Goal: Information Seeking & Learning: Check status

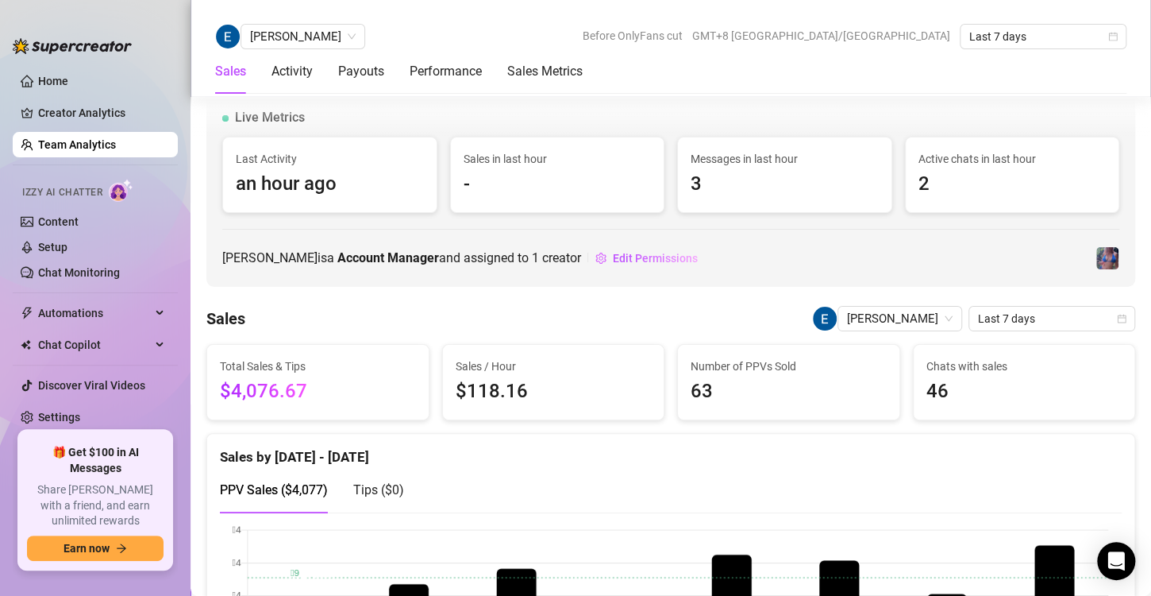
scroll to position [898, 0]
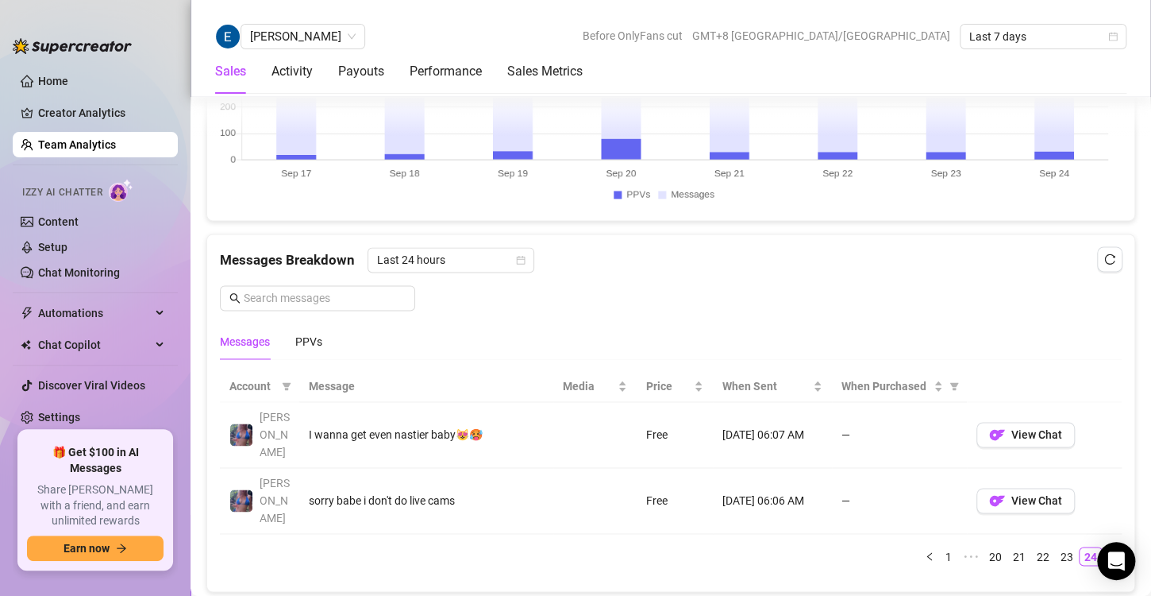
click at [84, 151] on link "Team Analytics" at bounding box center [77, 144] width 78 height 13
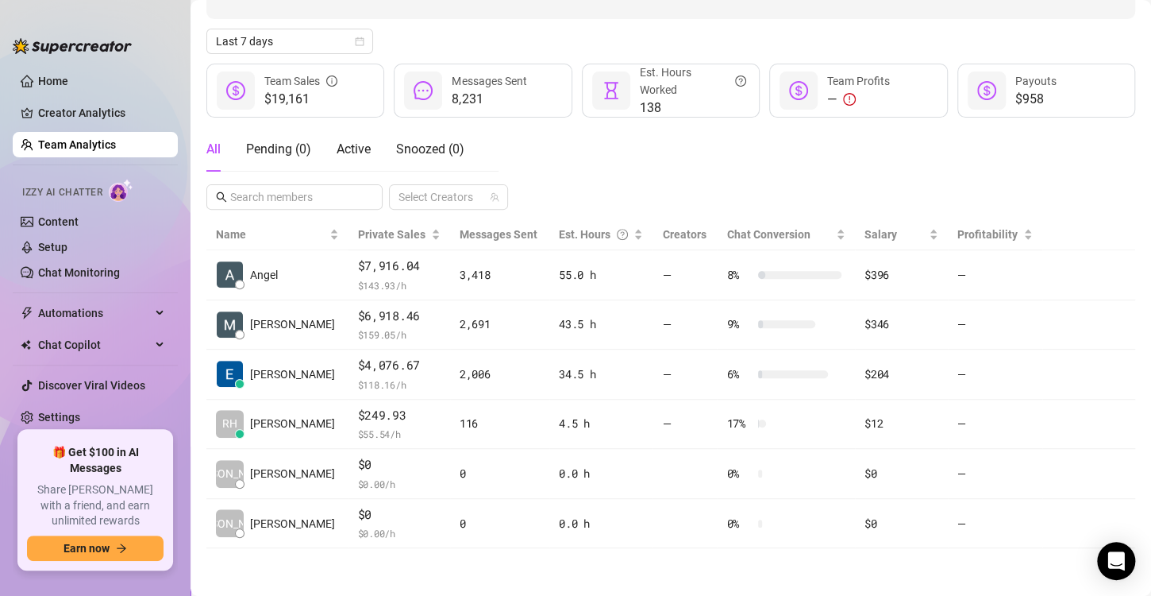
scroll to position [158, 0]
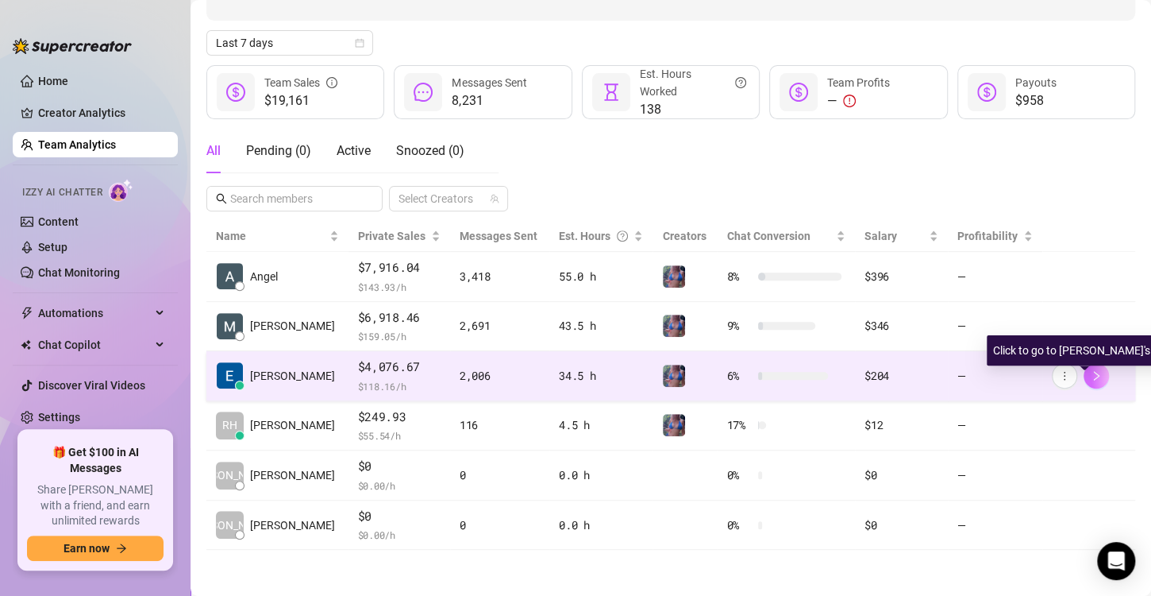
click at [1091, 380] on icon "right" at bounding box center [1096, 375] width 11 height 11
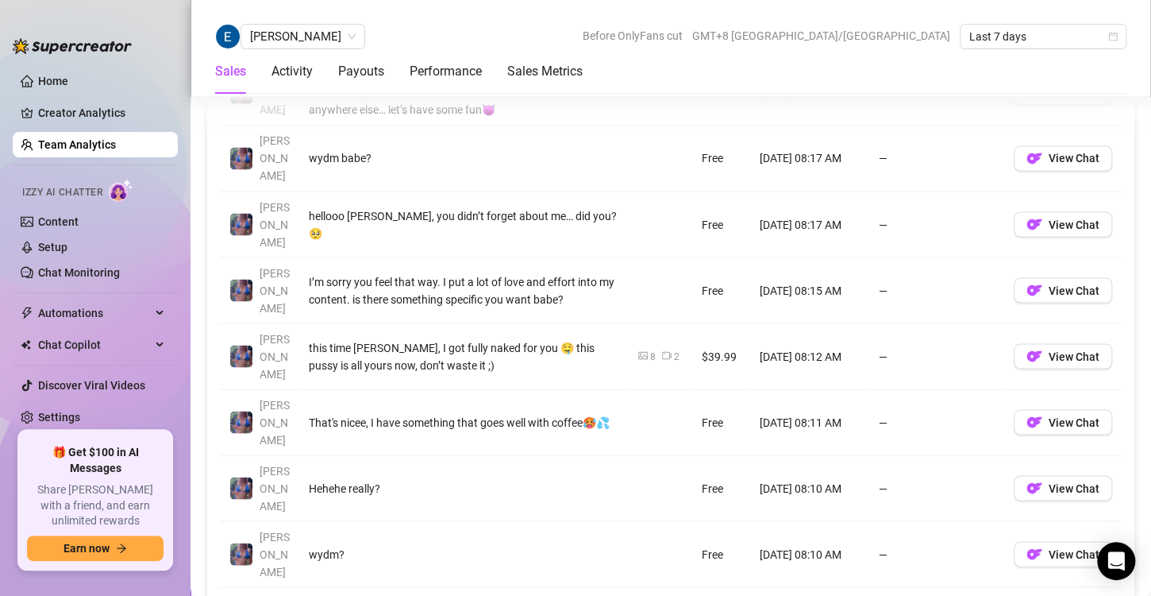
scroll to position [1241, 0]
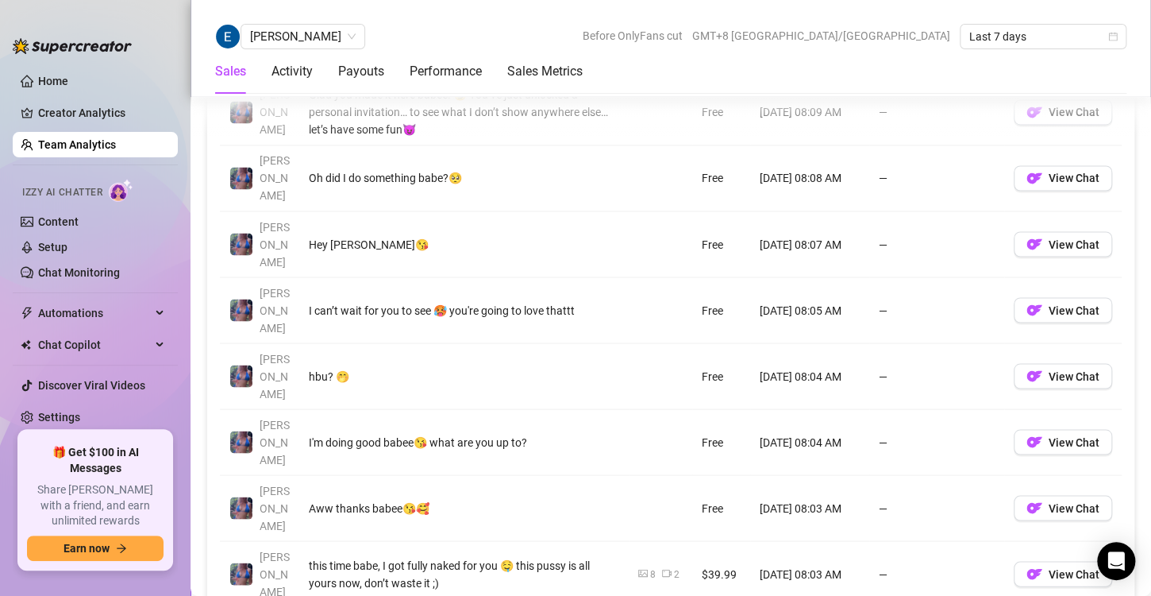
scroll to position [1233, 0]
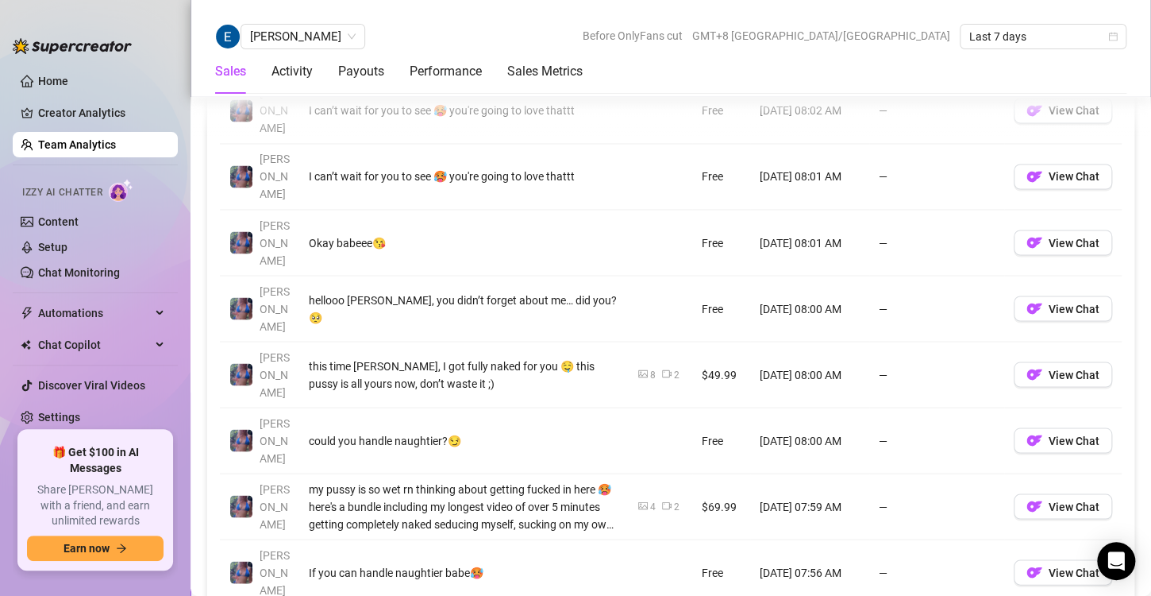
scroll to position [1226, 0]
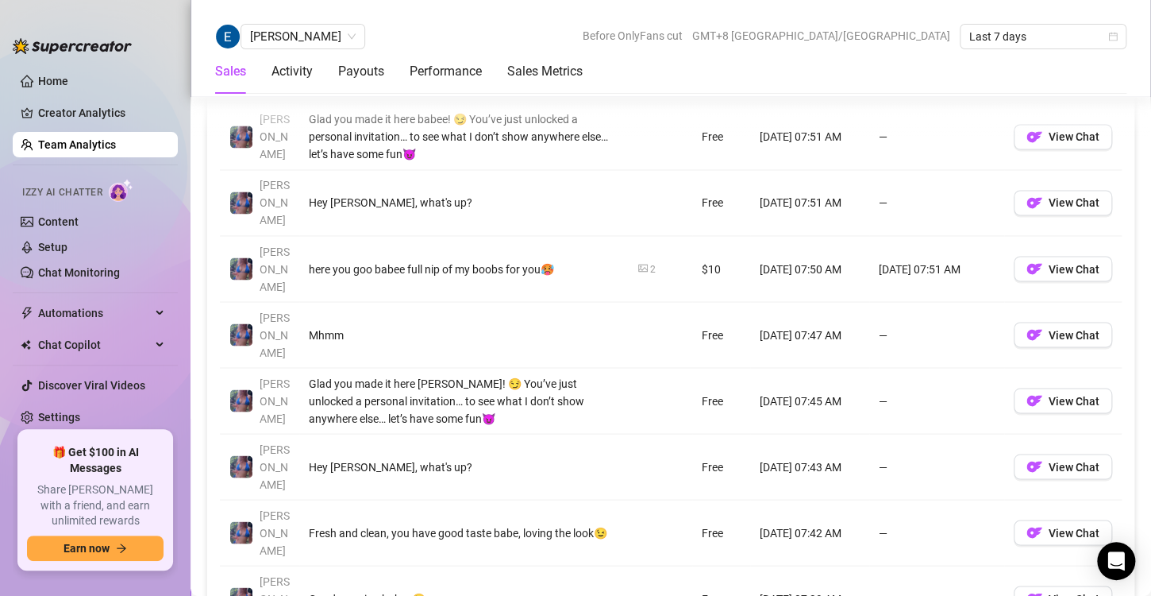
scroll to position [1204, 0]
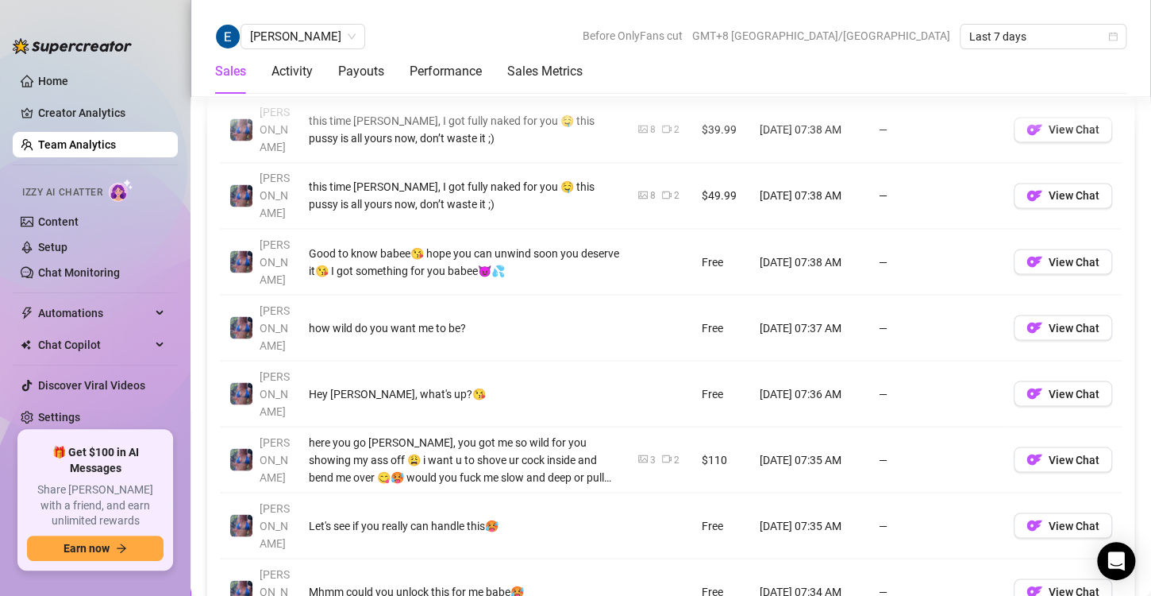
scroll to position [1207, 0]
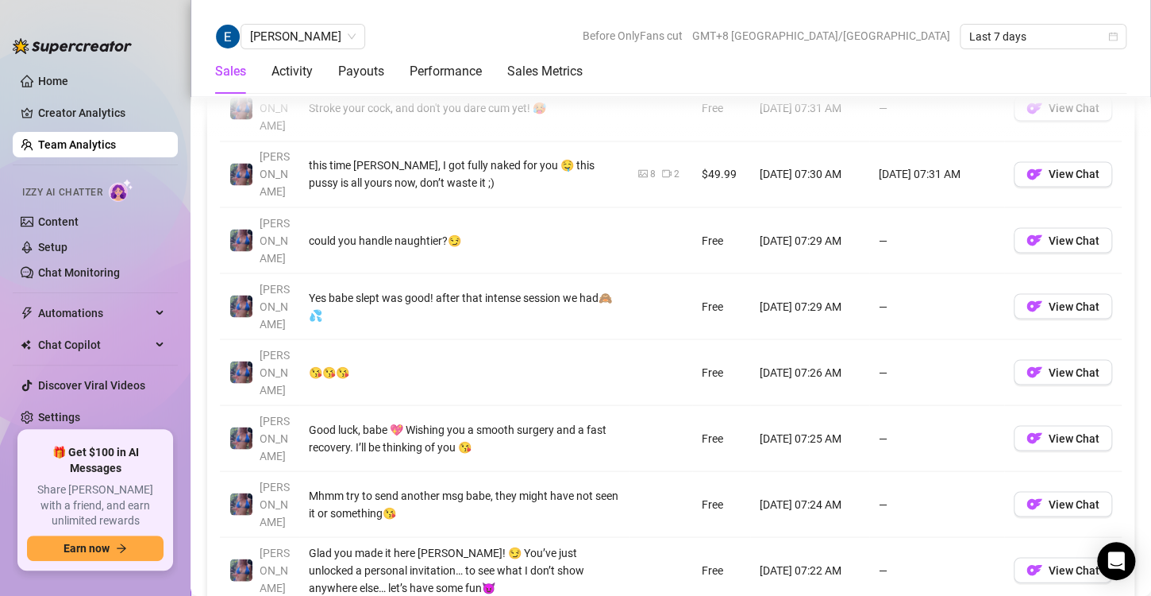
scroll to position [1226, 0]
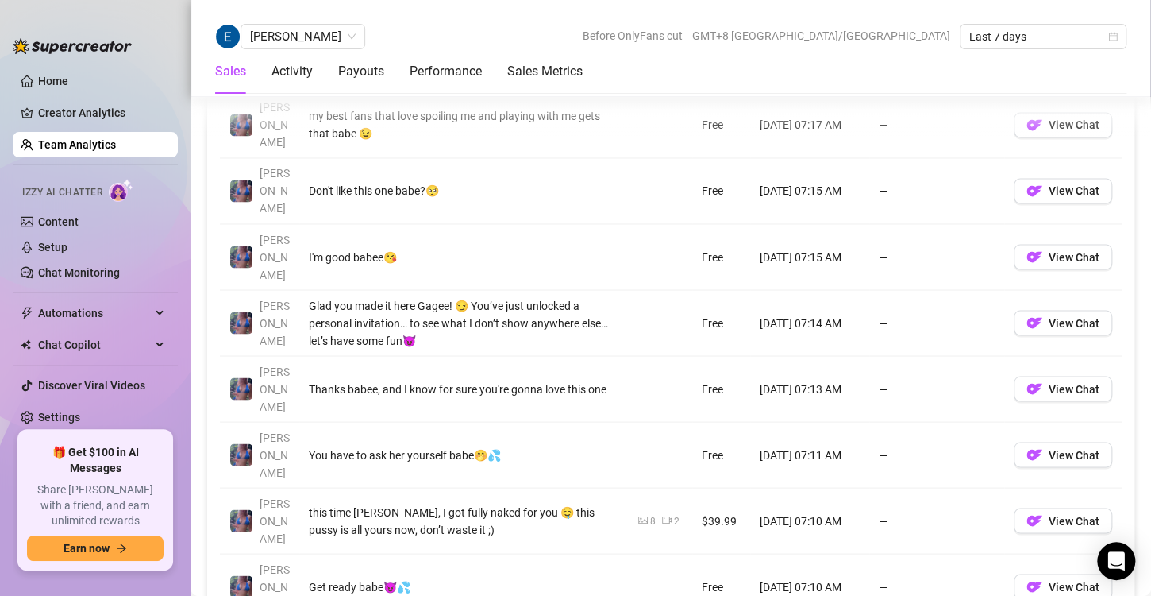
scroll to position [1220, 0]
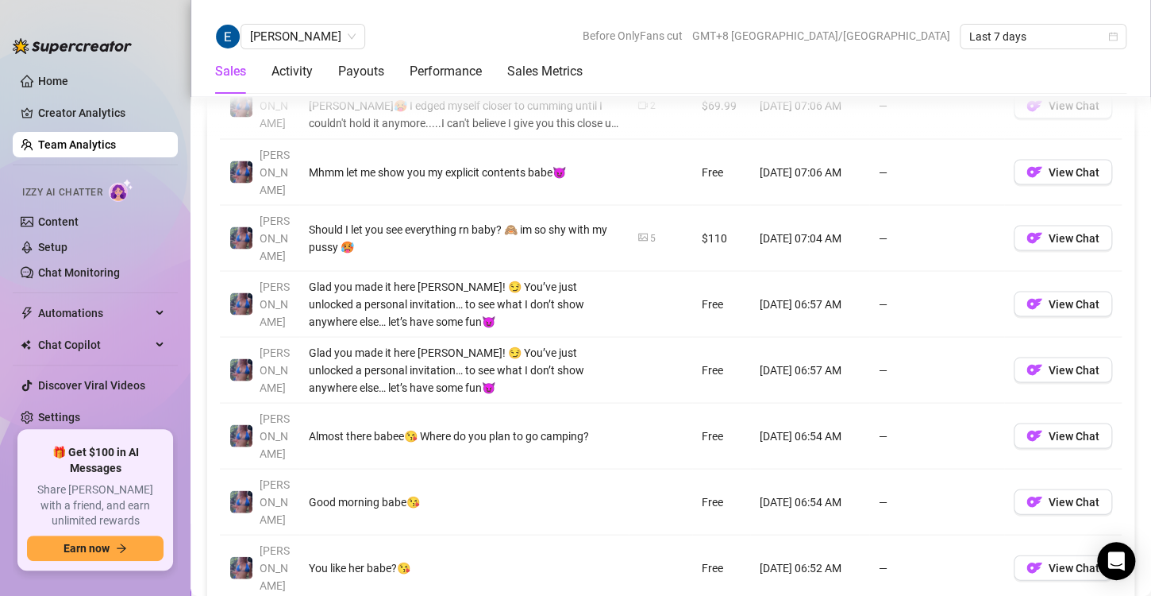
scroll to position [1293, 0]
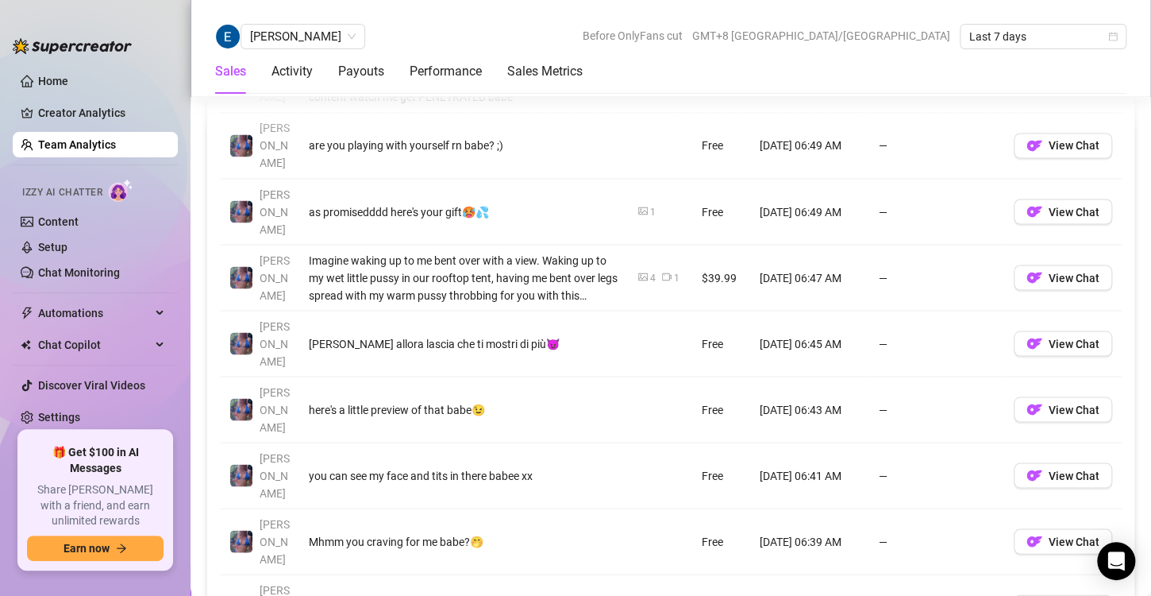
scroll to position [1255, 0]
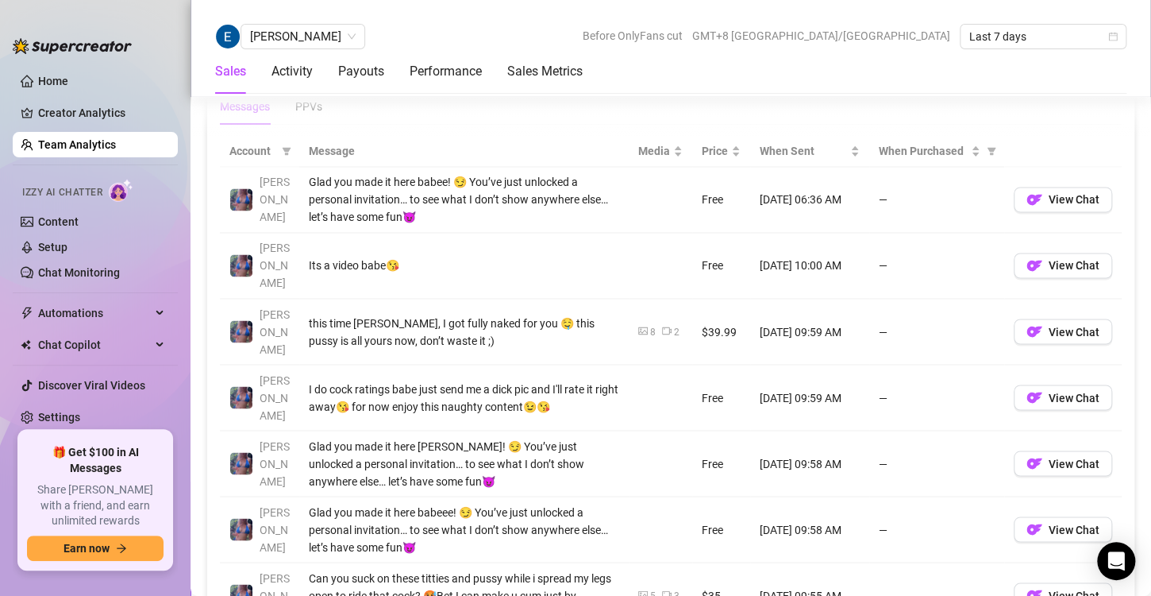
scroll to position [1131, 0]
click at [85, 139] on link "Team Analytics" at bounding box center [77, 144] width 78 height 13
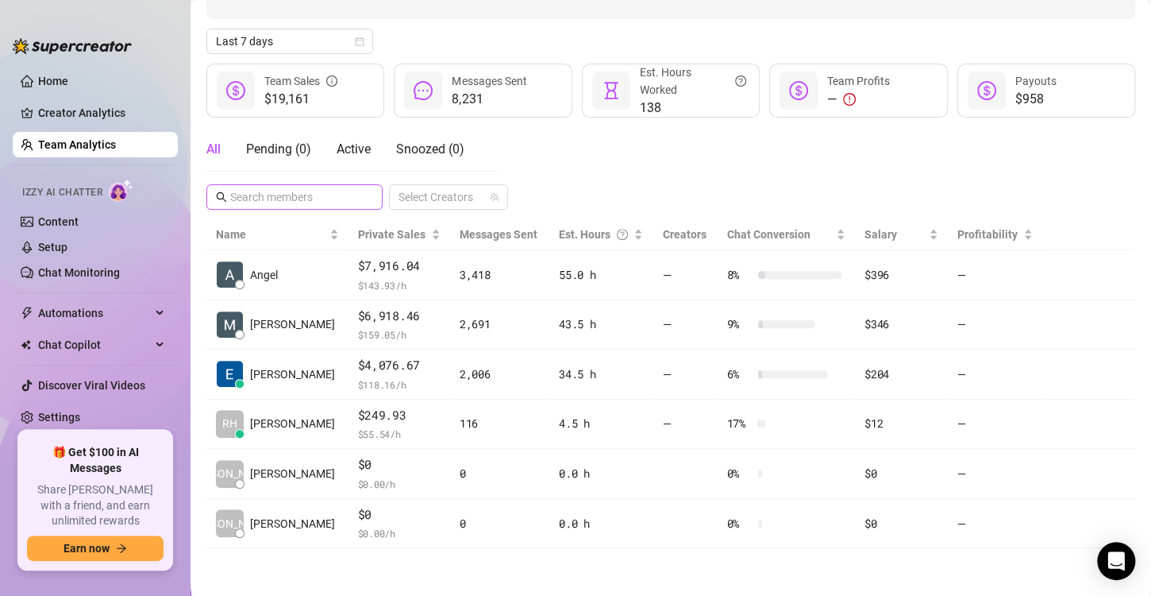
scroll to position [158, 0]
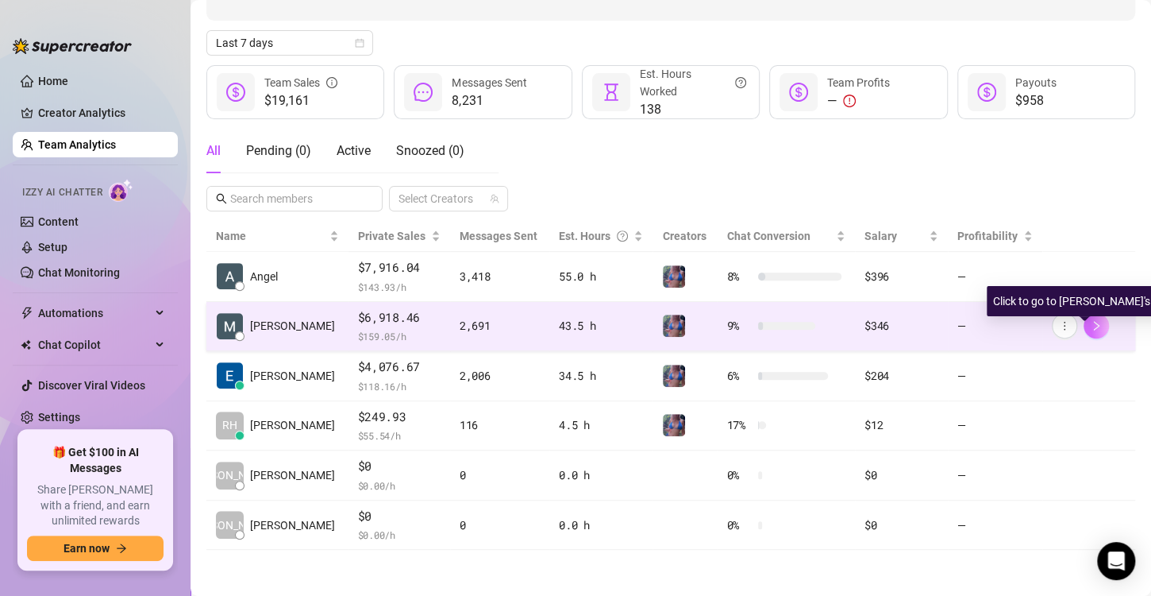
click at [1094, 324] on icon "right" at bounding box center [1097, 326] width 6 height 10
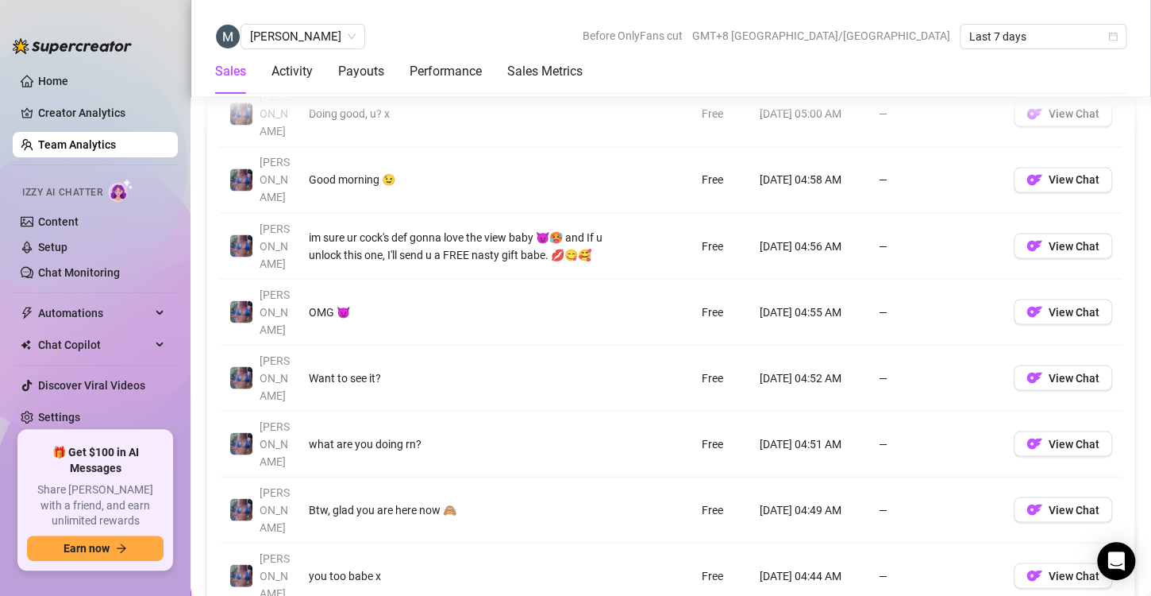
scroll to position [1222, 0]
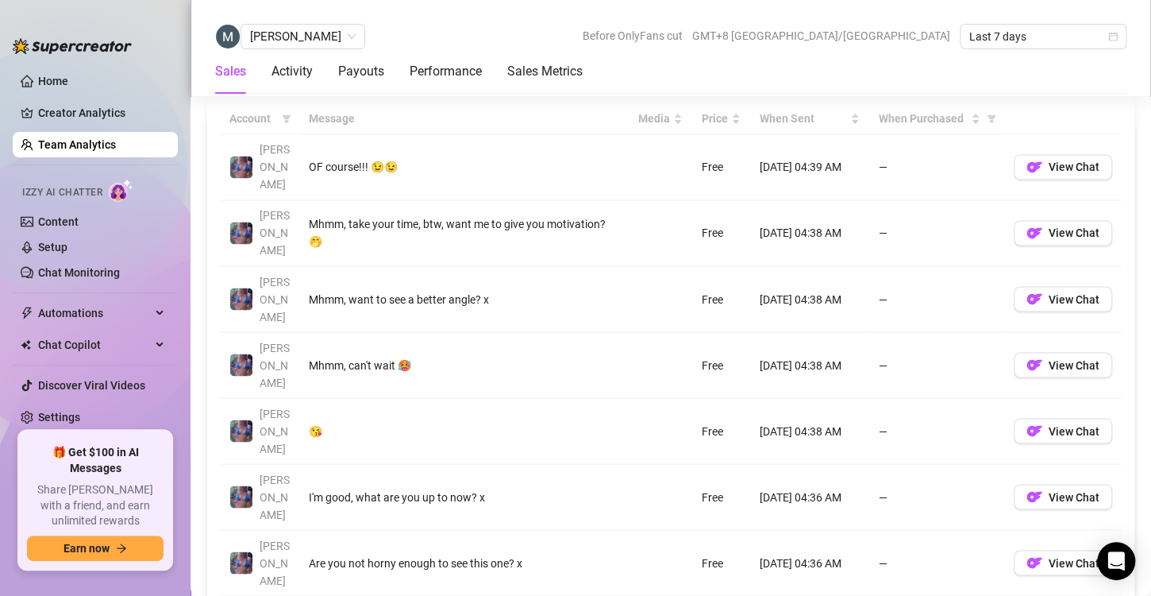
scroll to position [1170, 0]
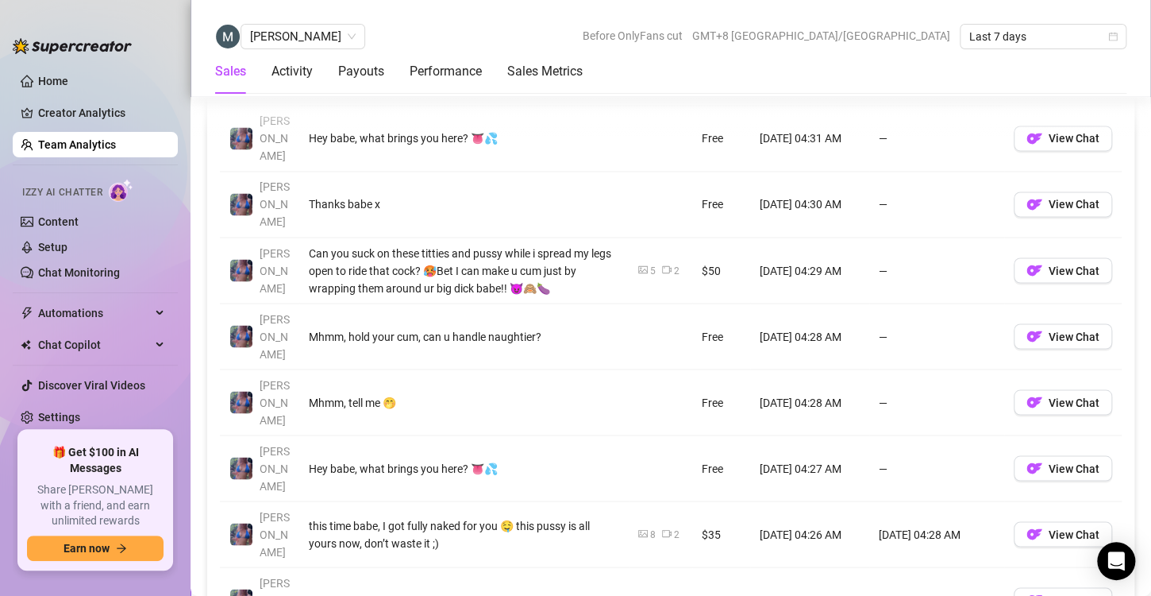
scroll to position [1194, 0]
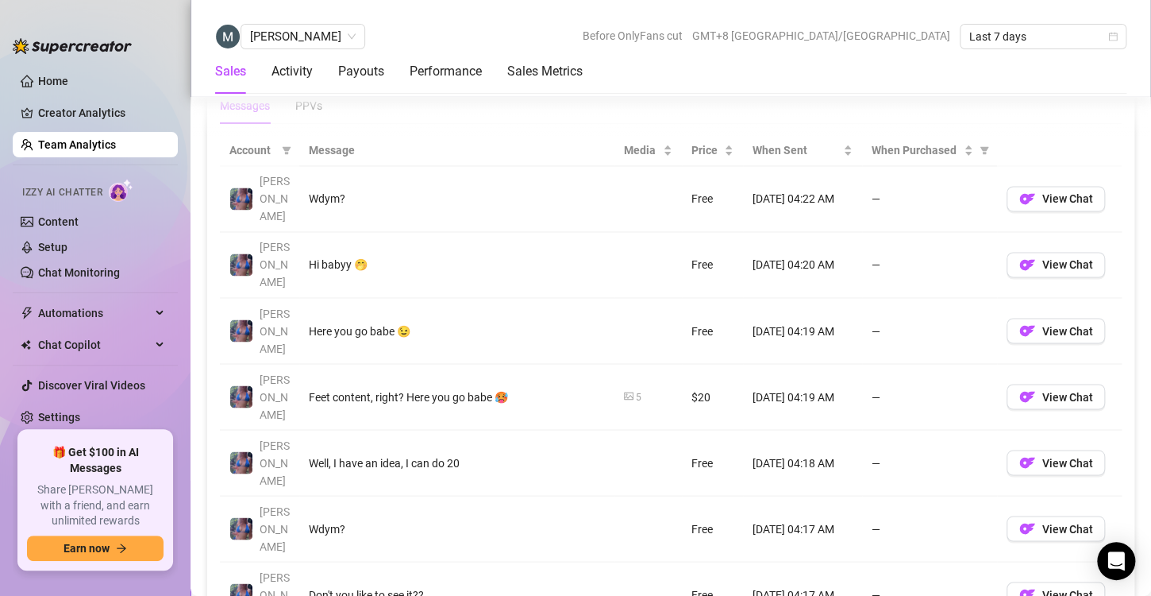
scroll to position [1190, 0]
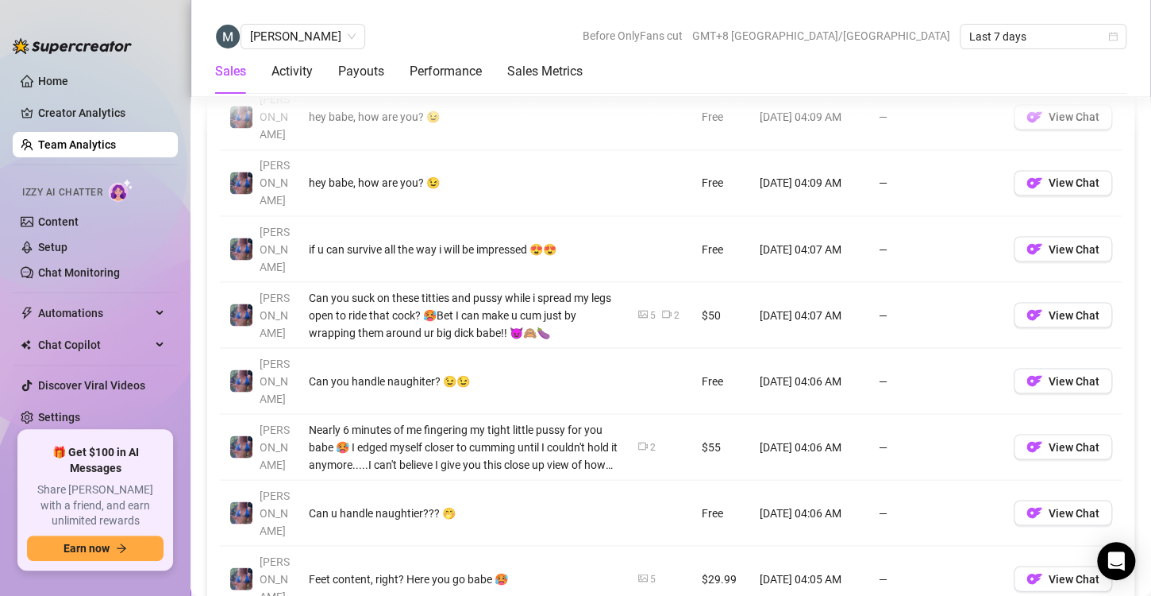
scroll to position [1218, 0]
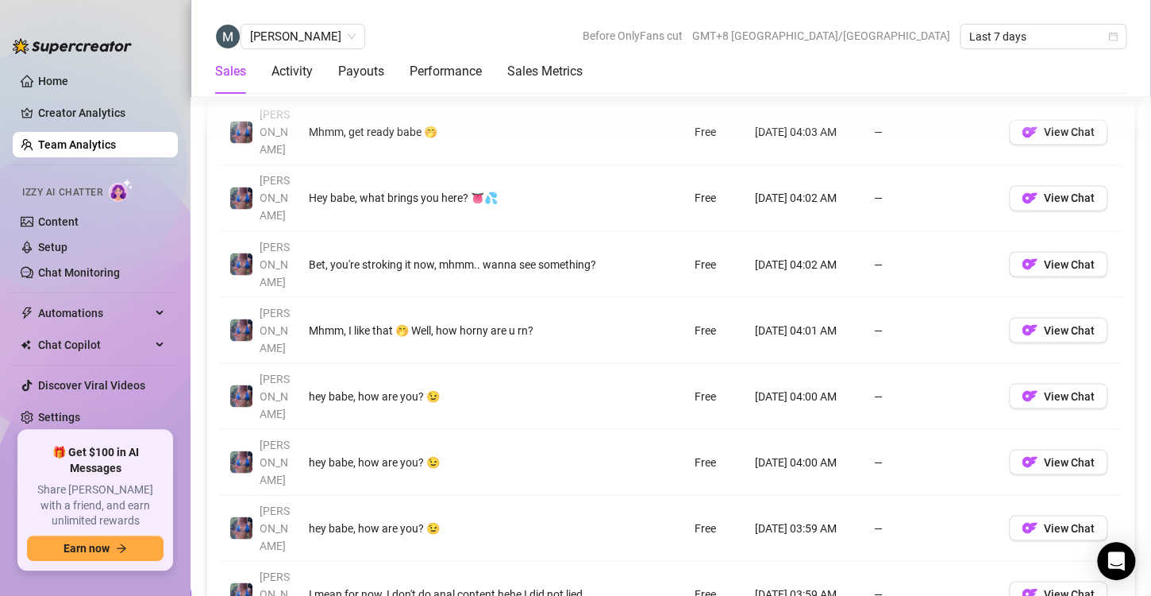
scroll to position [1210, 0]
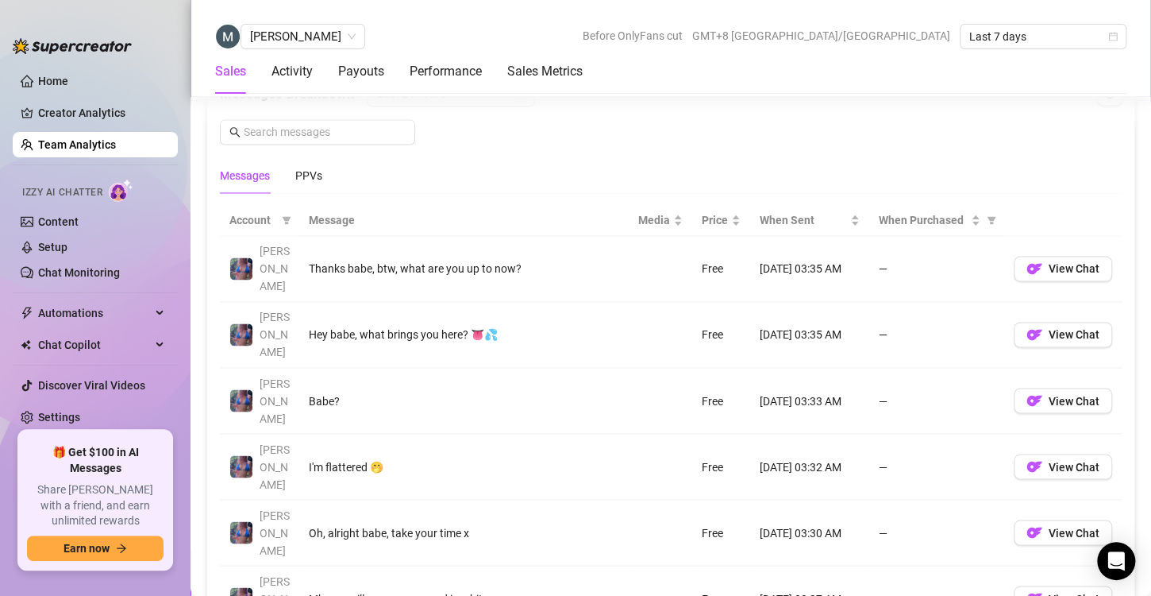
scroll to position [1159, 0]
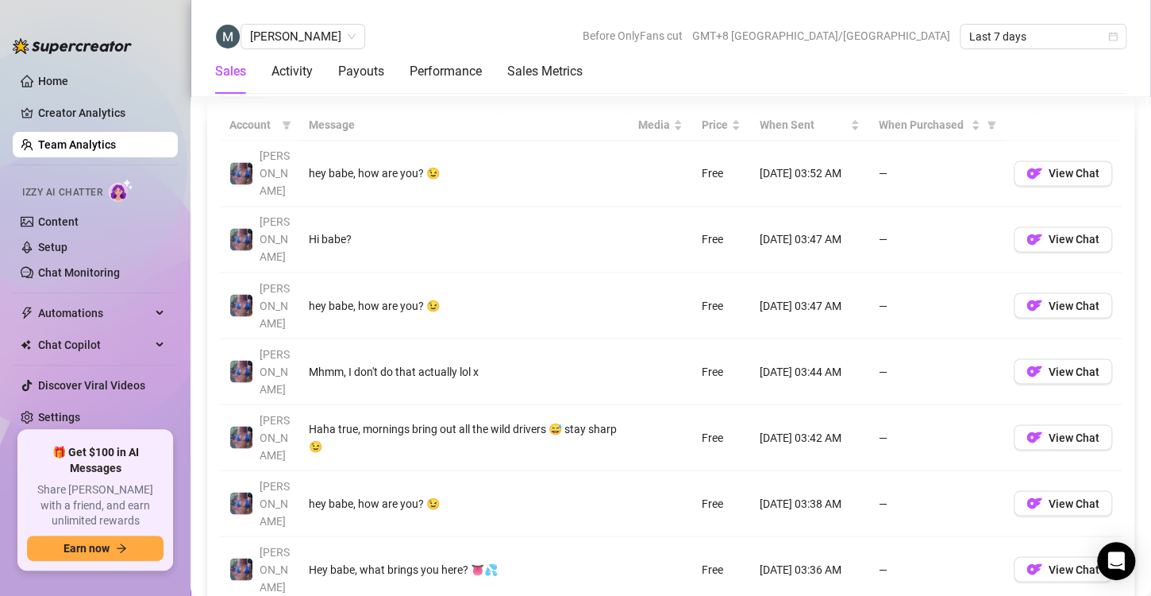
scroll to position [1181, 0]
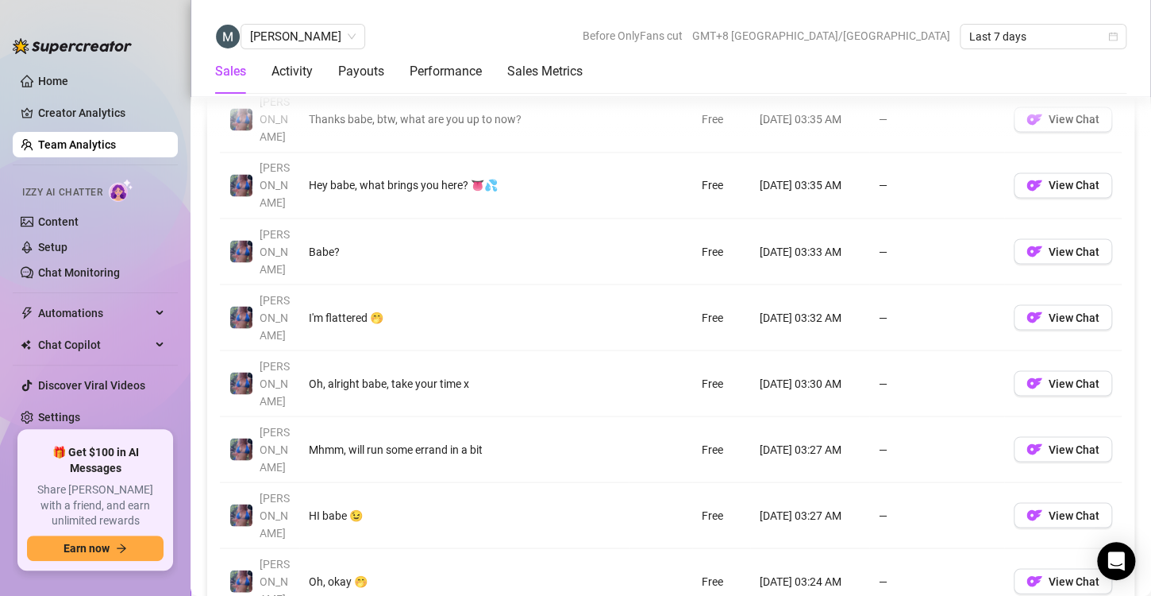
scroll to position [1216, 0]
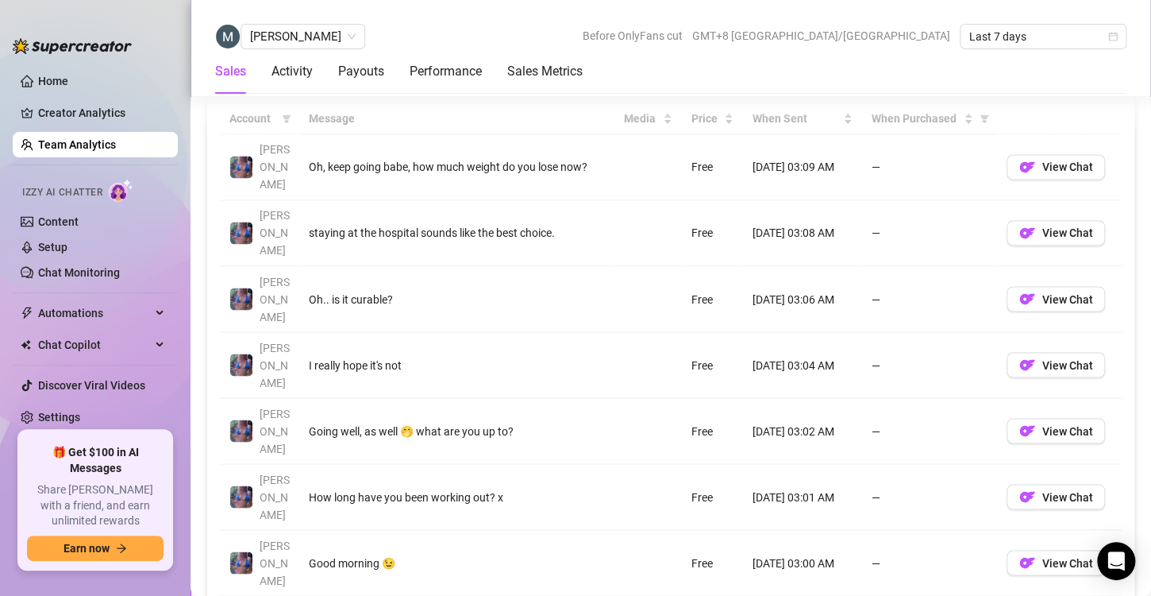
scroll to position [1185, 0]
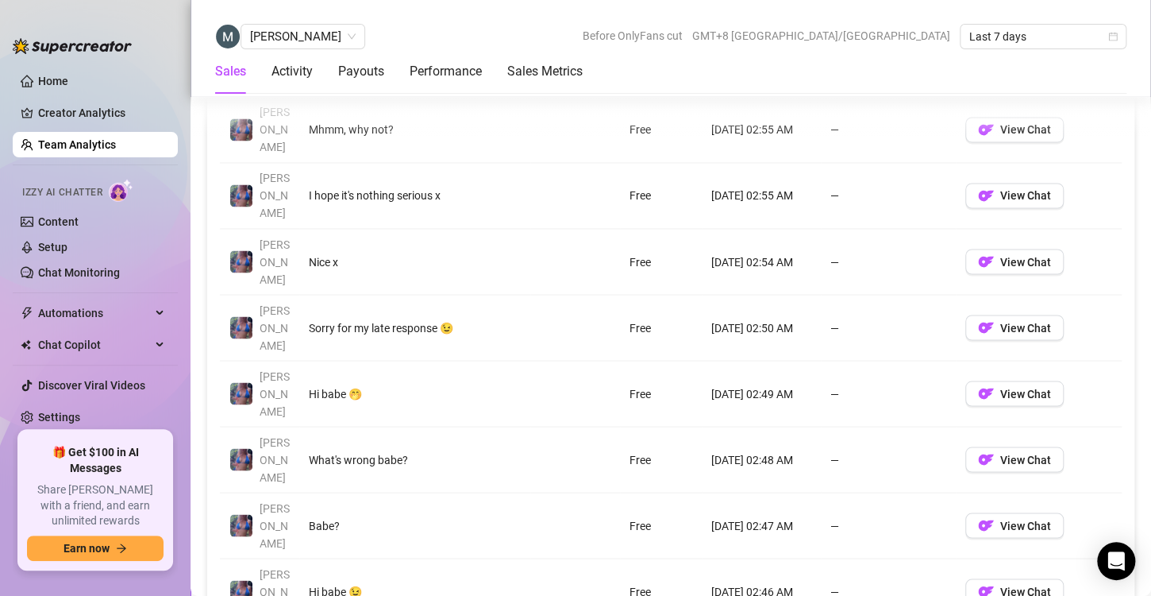
scroll to position [1204, 0]
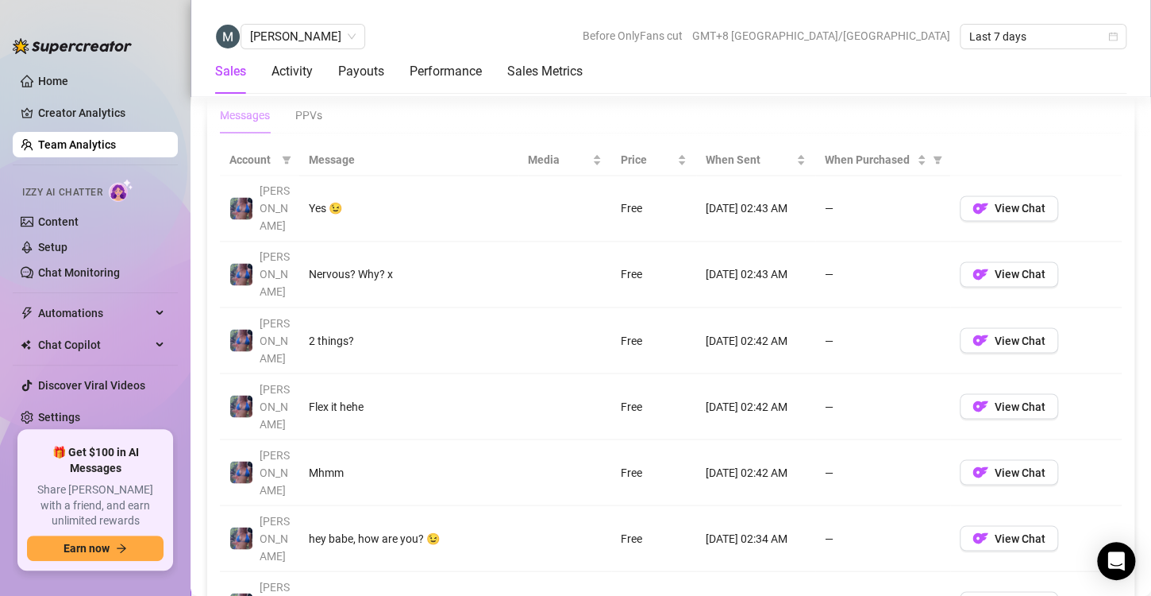
scroll to position [1126, 0]
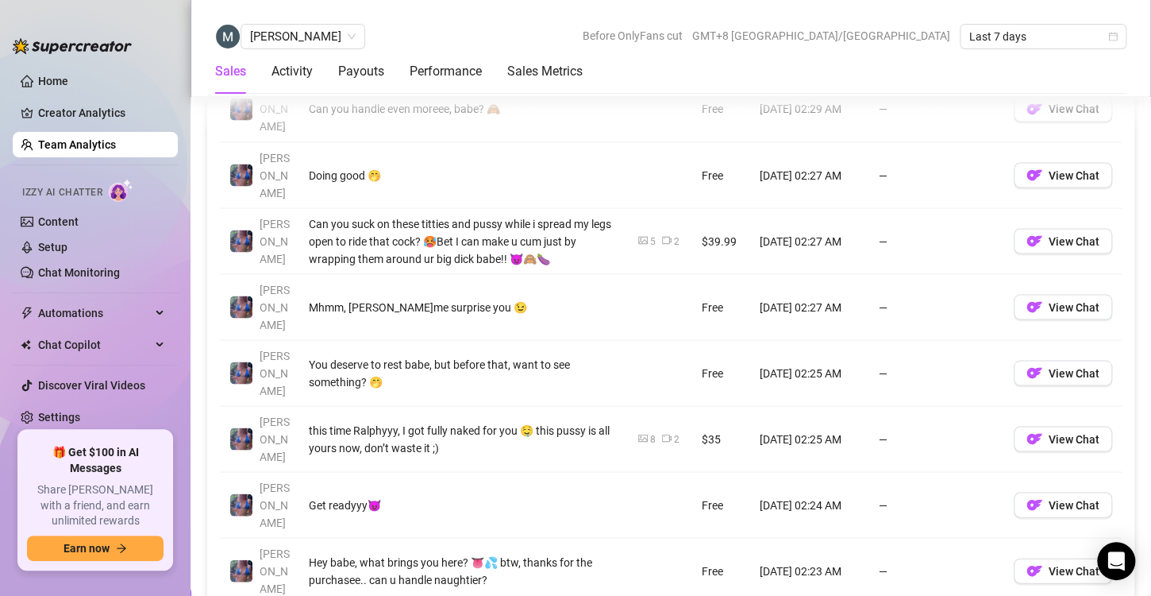
scroll to position [1291, 0]
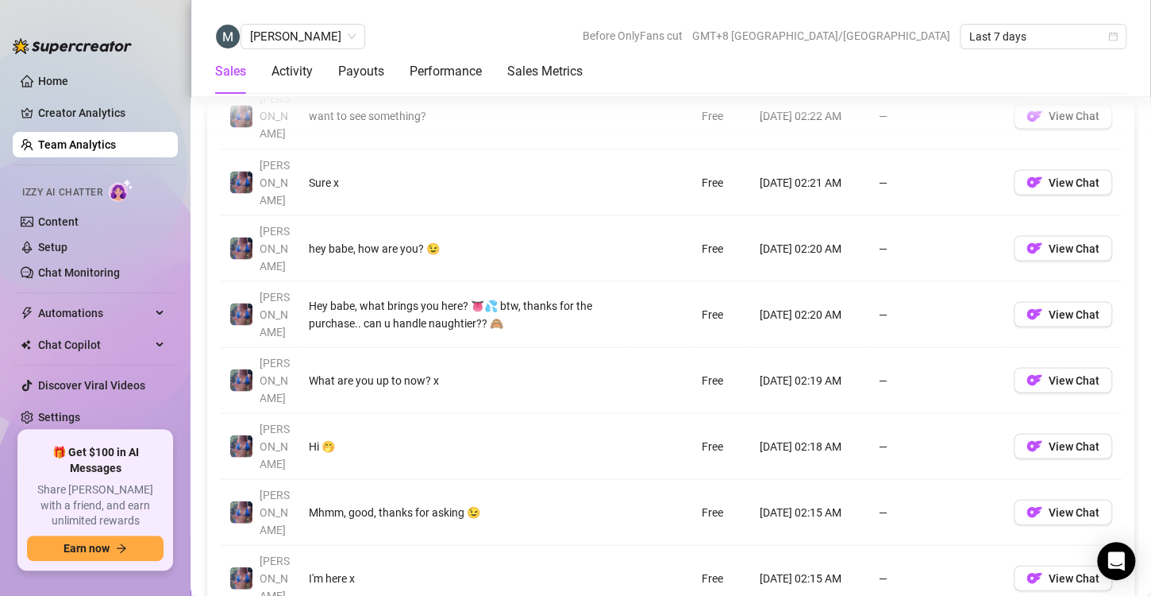
scroll to position [1283, 0]
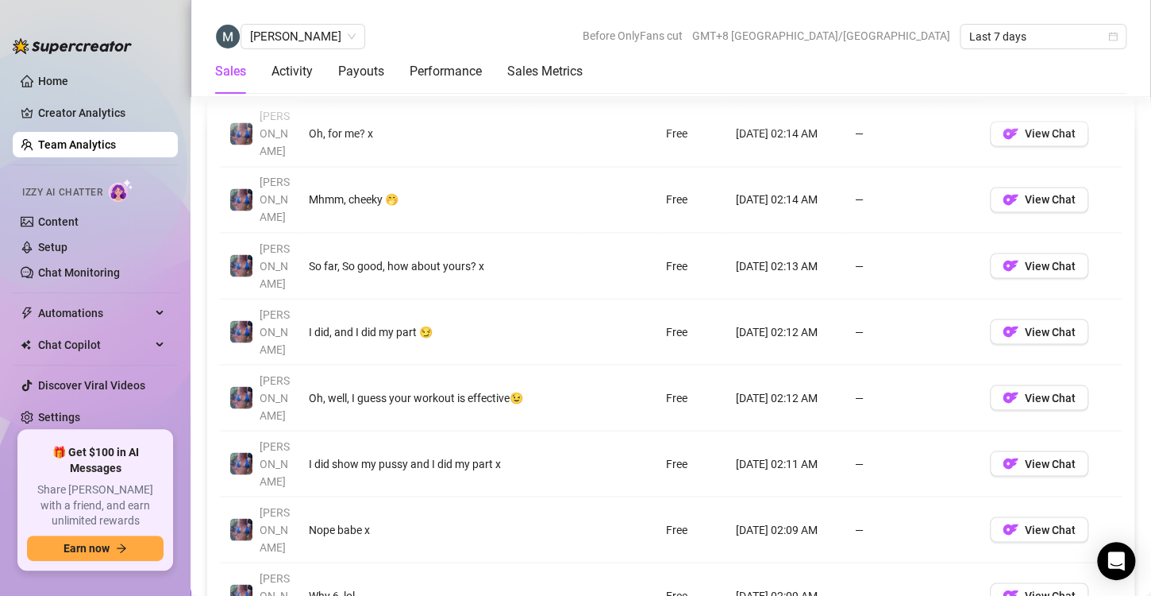
scroll to position [1220, 0]
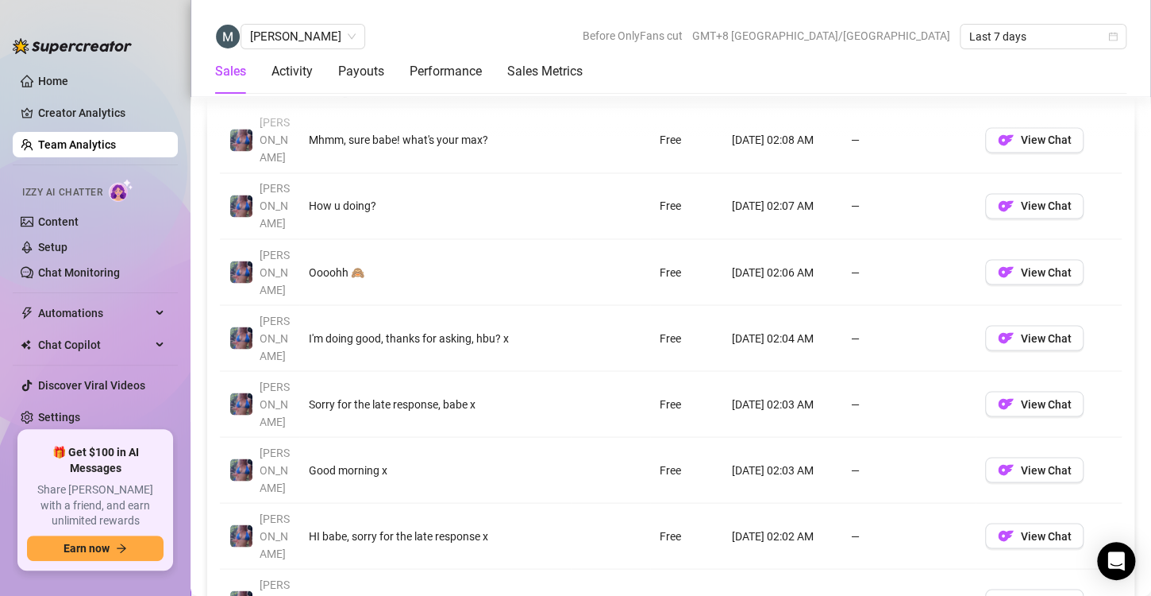
scroll to position [1196, 0]
